Goal: Navigation & Orientation: Find specific page/section

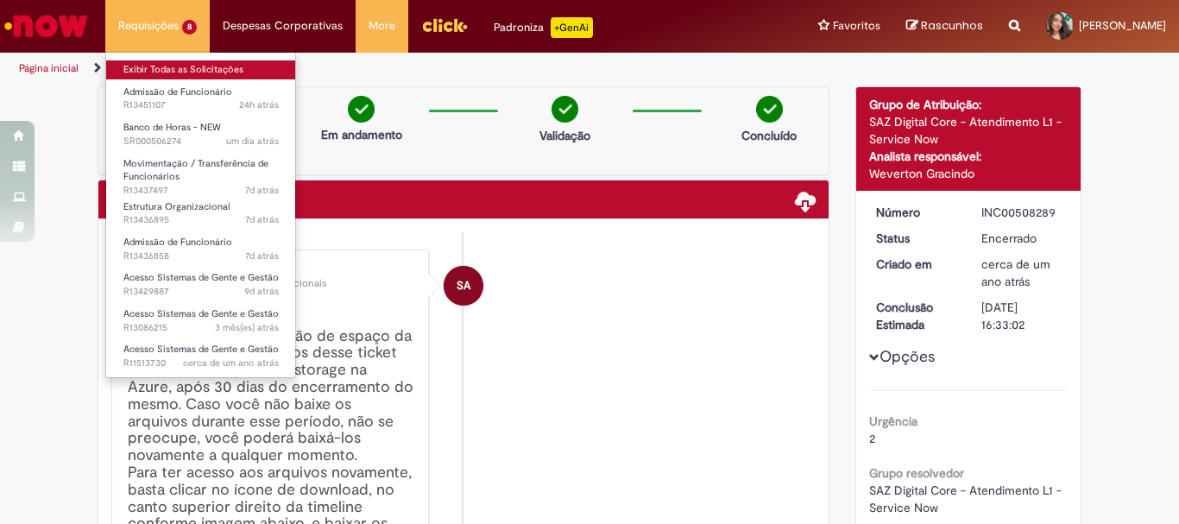
click at [165, 65] on link "Exibir Todas as Solicitações" at bounding box center [201, 69] width 190 height 19
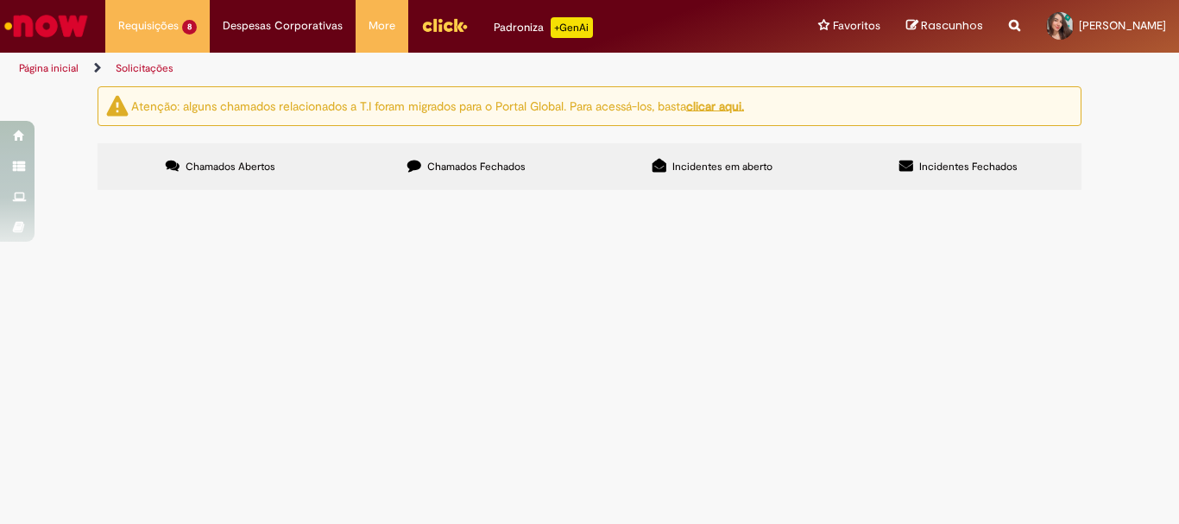
click at [0, 0] on span "Boa tarde! Contratamos a Jordana como operadora de processo cerveja, mas inform…" at bounding box center [0, 0] width 0 height 0
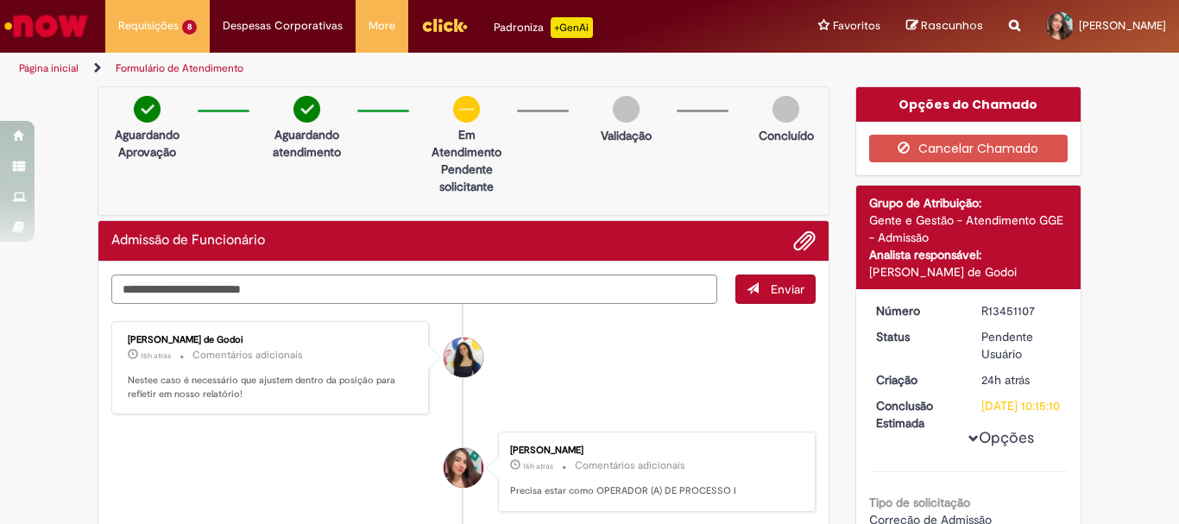
click at [85, 19] on img "Ir para a Homepage" at bounding box center [46, 26] width 89 height 35
